Goal: Information Seeking & Learning: Check status

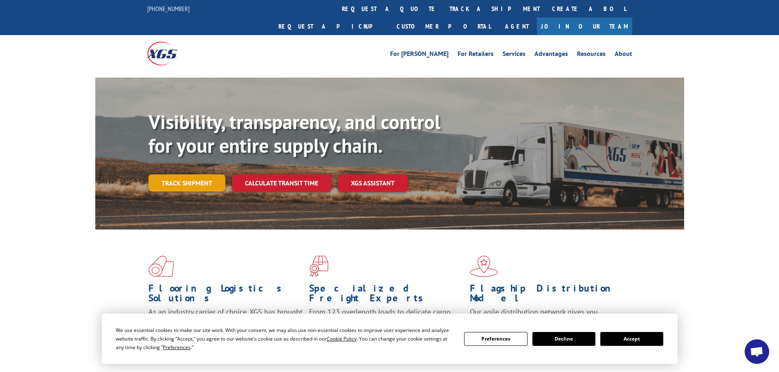
click at [210, 175] on link "Track shipment" at bounding box center [186, 183] width 77 height 17
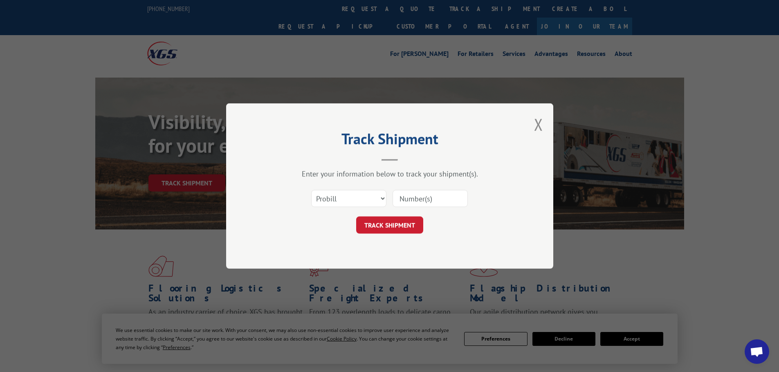
click at [423, 202] on input at bounding box center [429, 198] width 75 height 17
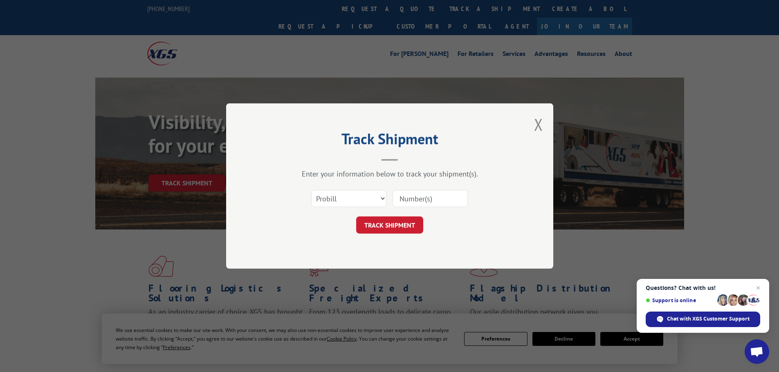
paste input "16944997"
type input "16944997"
click at [414, 226] on button "TRACK SHIPMENT" at bounding box center [389, 225] width 67 height 17
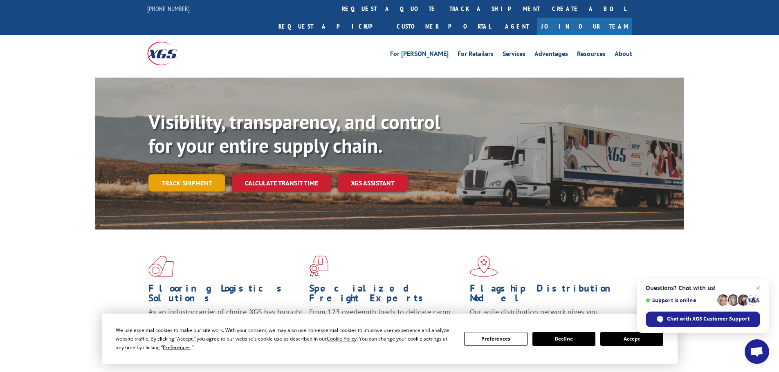
click at [168, 175] on link "Track shipment" at bounding box center [186, 183] width 77 height 17
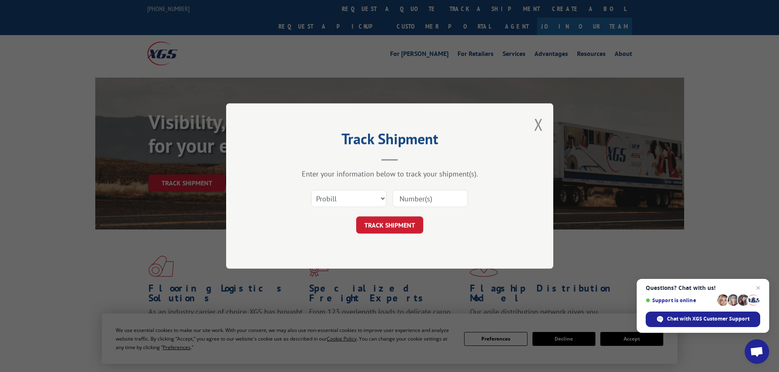
click at [414, 199] on input at bounding box center [429, 198] width 75 height 17
paste input "16944997"
type input "16944997"
click at [412, 227] on button "TRACK SHIPMENT" at bounding box center [389, 225] width 67 height 17
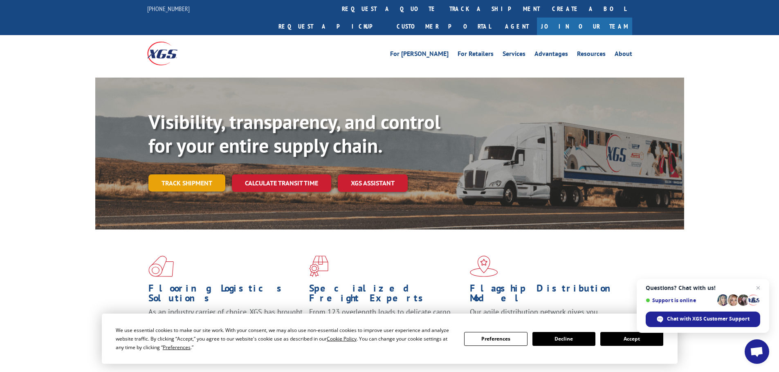
click at [164, 175] on link "Track shipment" at bounding box center [186, 183] width 77 height 17
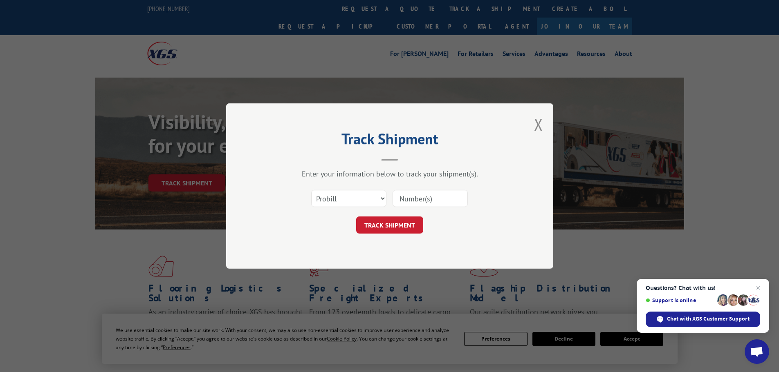
click at [418, 200] on input at bounding box center [429, 198] width 75 height 17
paste input "16944997"
type input "16944997"
click button "TRACK SHIPMENT" at bounding box center [389, 225] width 67 height 17
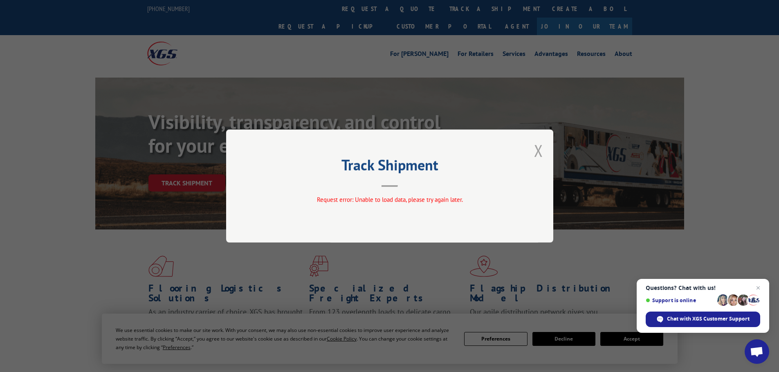
click at [538, 148] on button "Close modal" at bounding box center [538, 151] width 9 height 22
